Goal: Transaction & Acquisition: Purchase product/service

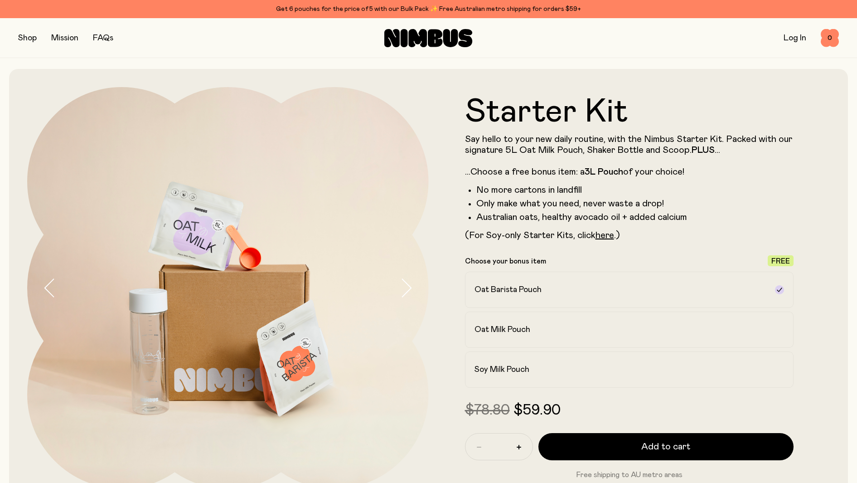
click at [25, 39] on button "button" at bounding box center [27, 38] width 19 height 13
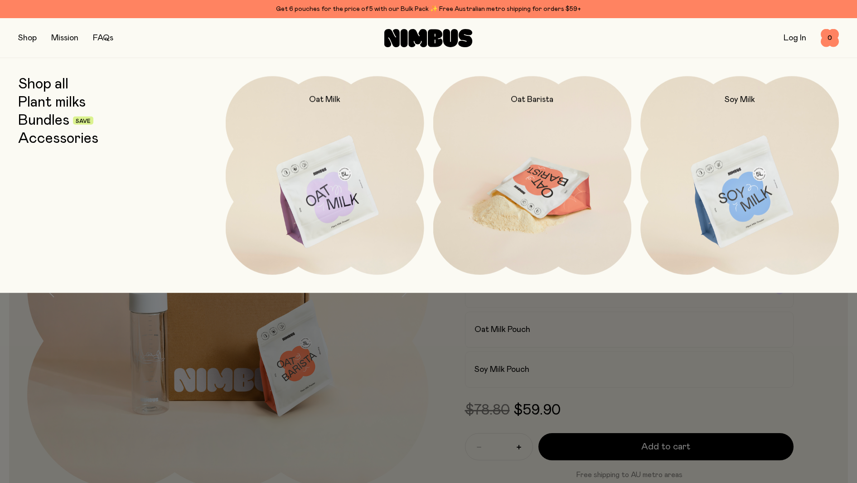
click at [524, 180] on img at bounding box center [532, 192] width 198 height 233
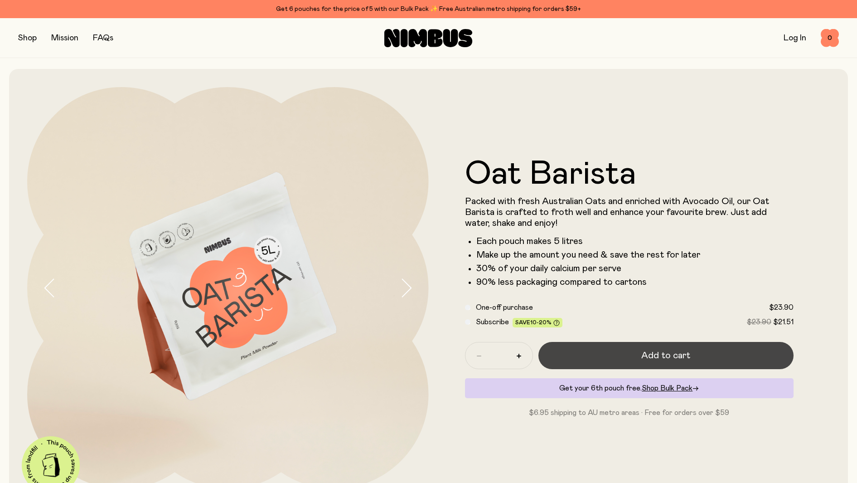
click at [617, 352] on button "Add to cart" at bounding box center [666, 355] width 256 height 27
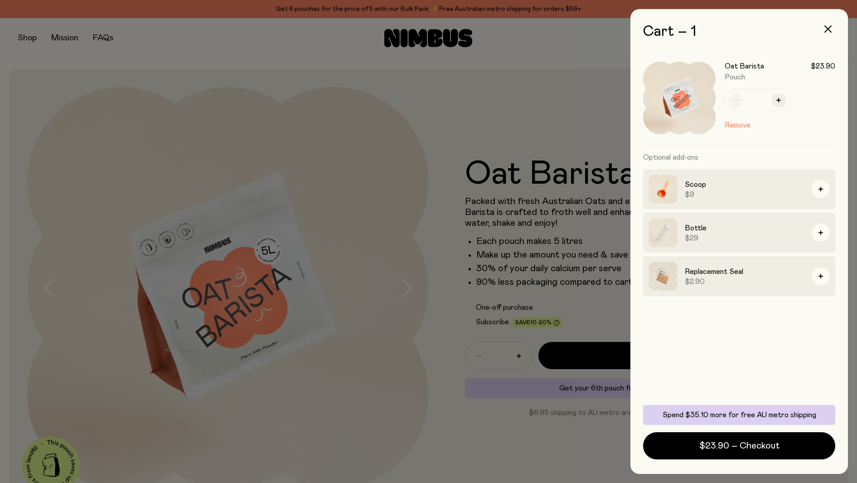
click at [750, 188] on h3 "Scoop" at bounding box center [745, 184] width 120 height 11
click at [820, 189] on icon "button" at bounding box center [820, 189] width 5 height 5
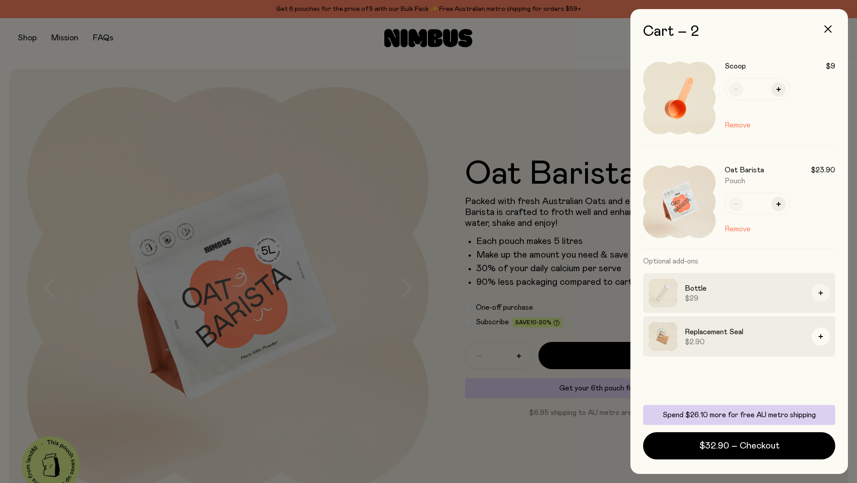
click at [818, 293] on button "button" at bounding box center [821, 293] width 18 height 18
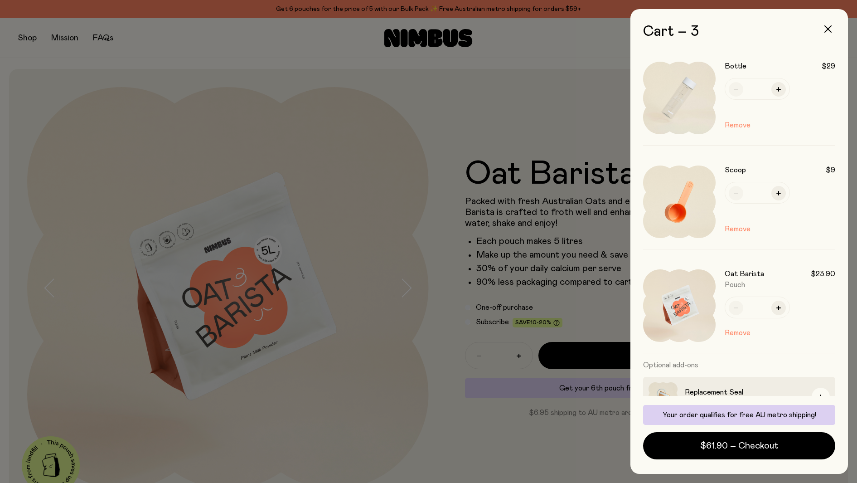
click at [733, 125] on button "Remove" at bounding box center [738, 125] width 26 height 11
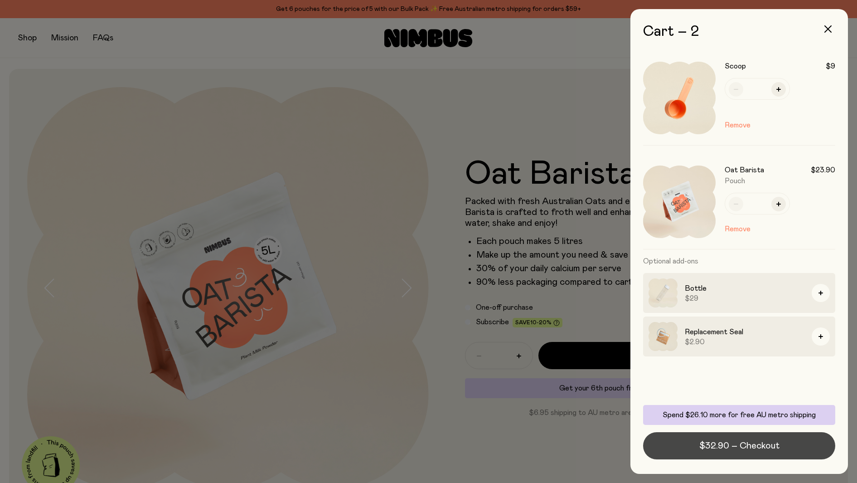
click at [729, 447] on span "$32.90 – Checkout" at bounding box center [739, 445] width 80 height 13
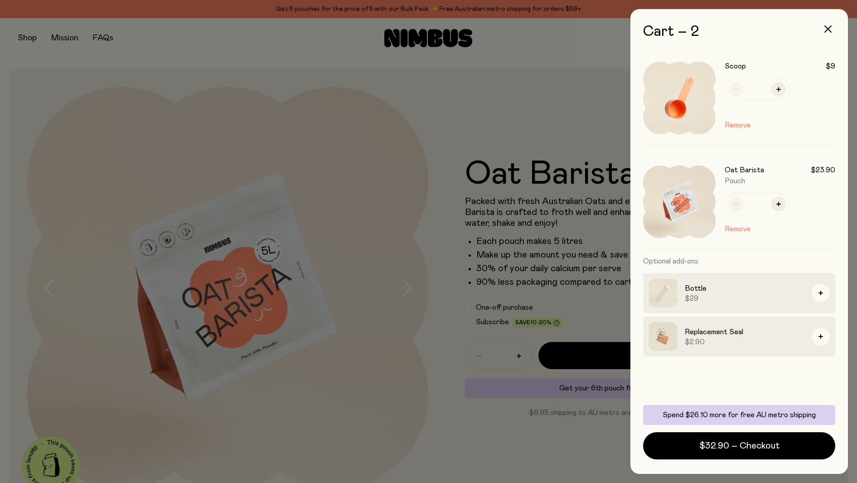
click at [336, 297] on div at bounding box center [428, 241] width 857 height 483
